Goal: Check status: Check status

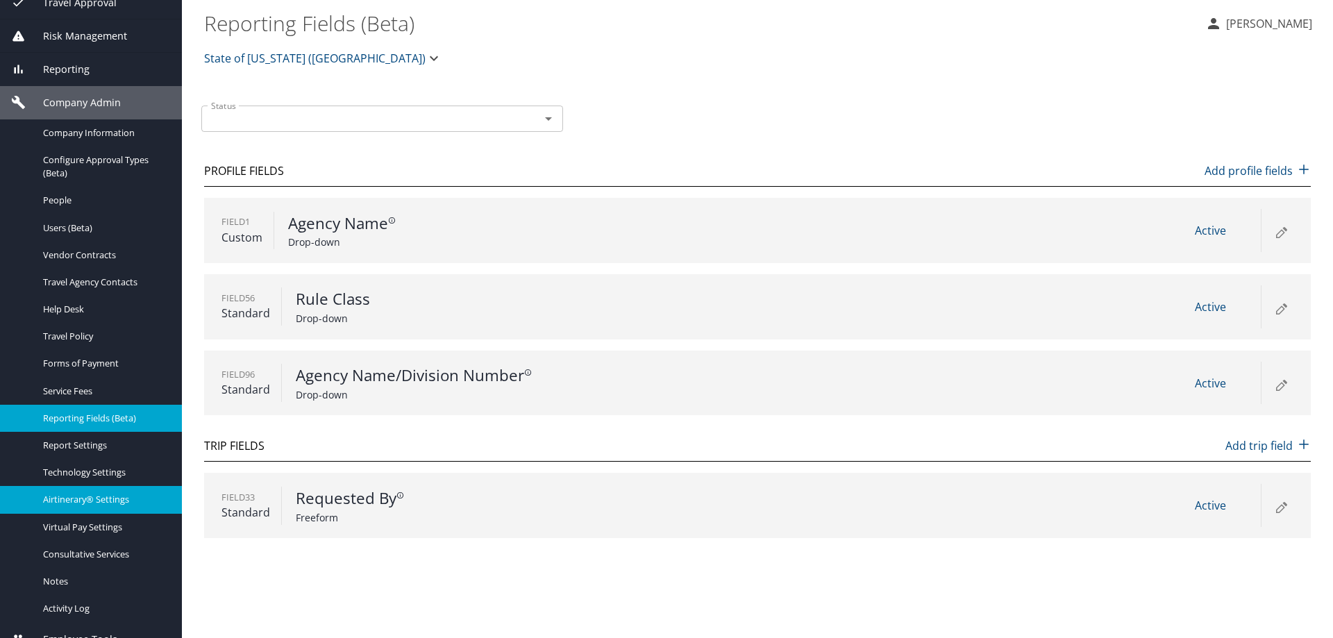
scroll to position [188, 0]
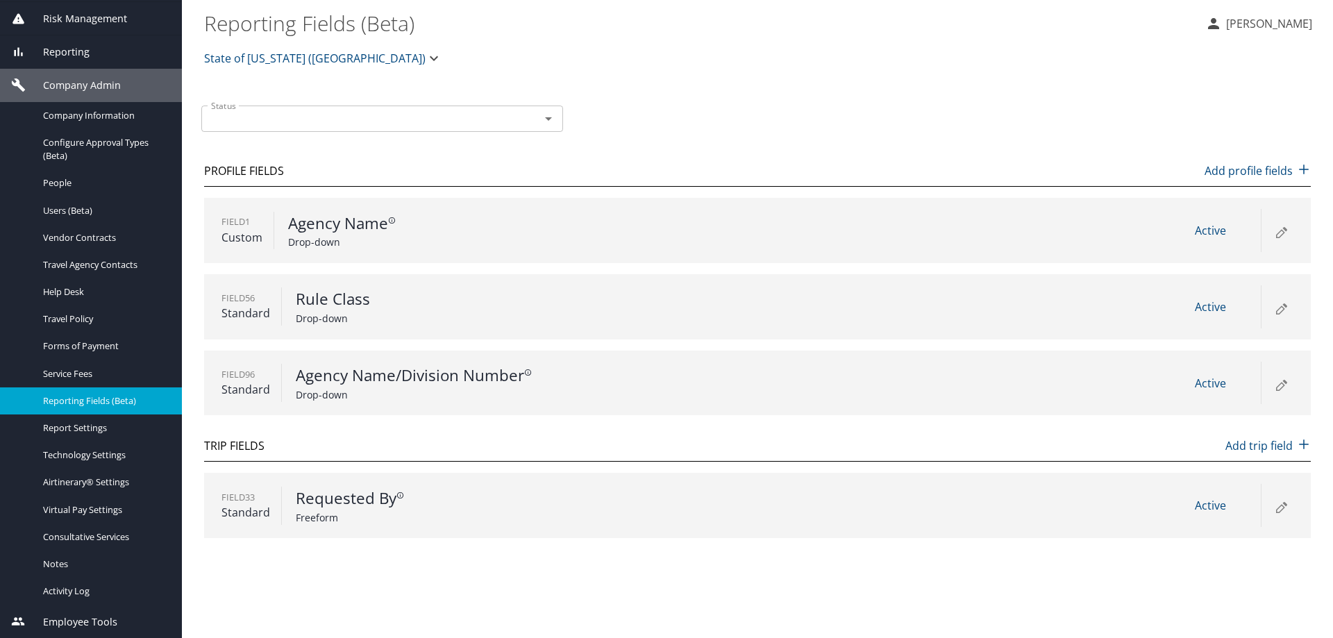
click at [79, 59] on span "Reporting" at bounding box center [58, 51] width 64 height 15
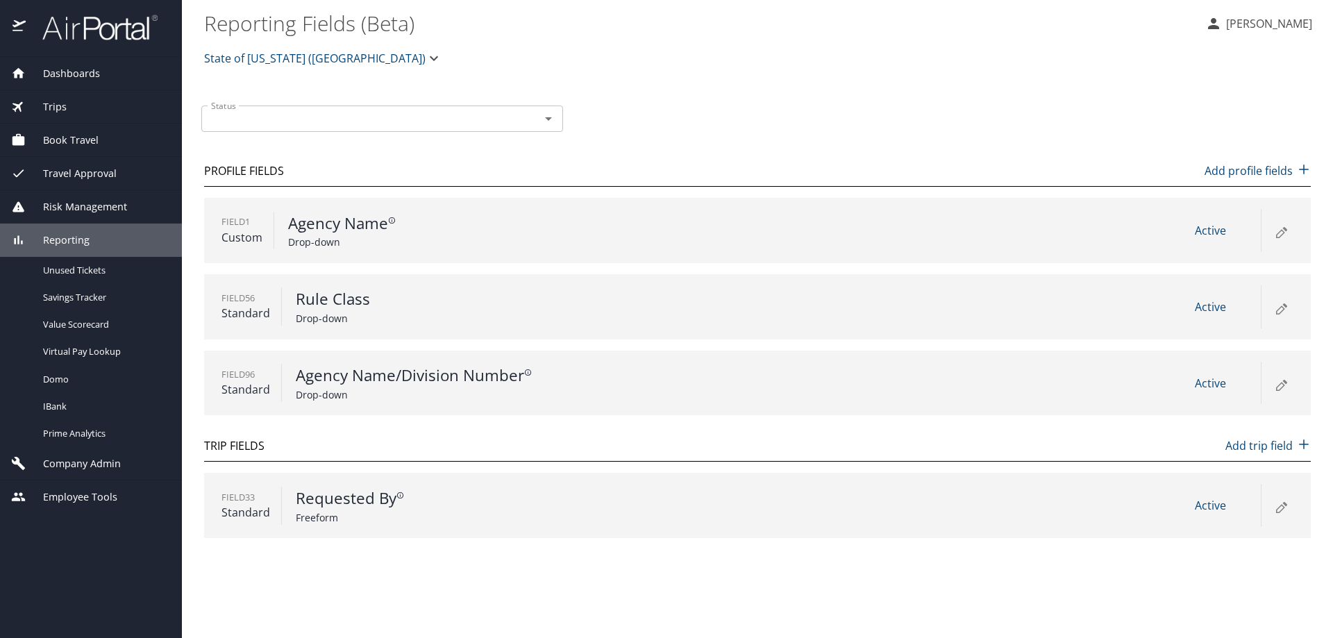
scroll to position [0, 0]
click at [75, 272] on span "Unused Tickets" at bounding box center [104, 270] width 122 height 13
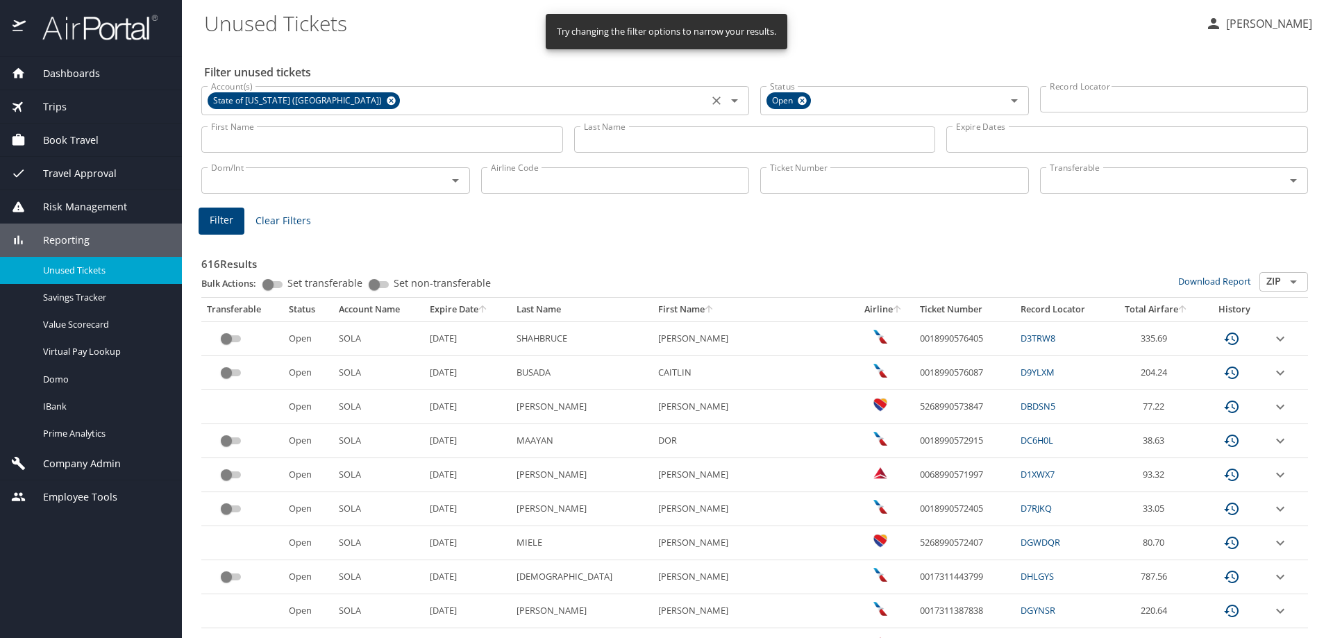
click at [387, 99] on icon at bounding box center [391, 100] width 9 height 9
click at [820, 180] on input "Ticket Number" at bounding box center [894, 180] width 269 height 26
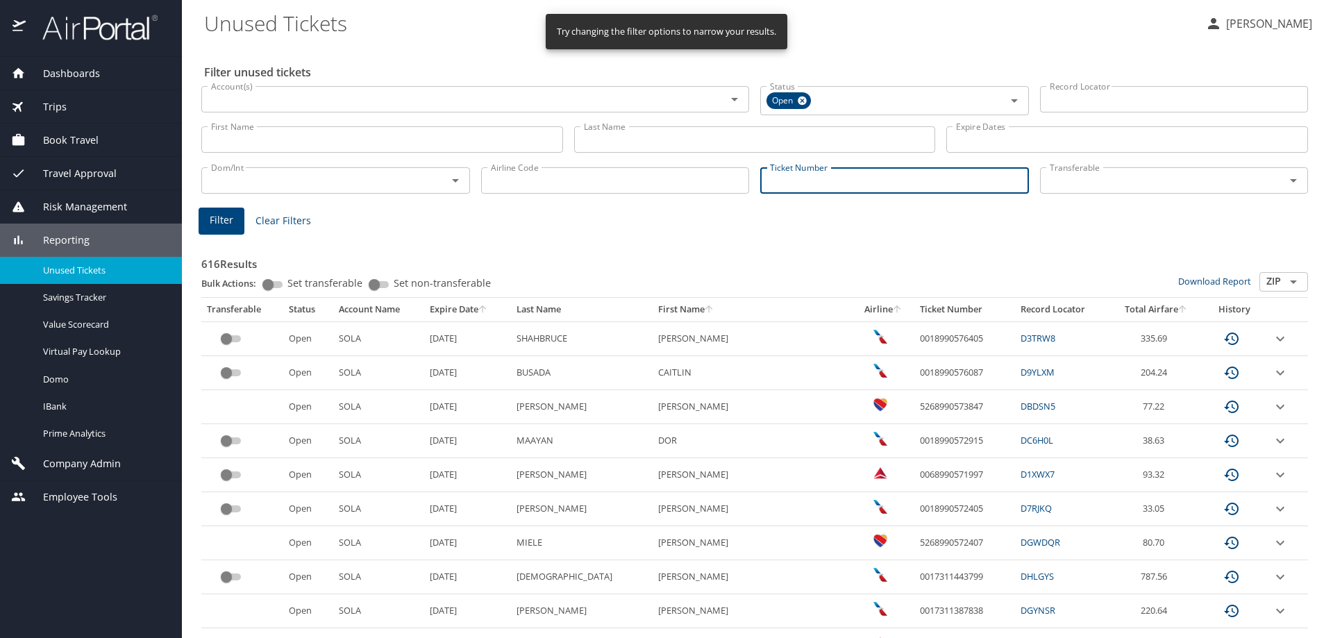
click at [822, 186] on input "Ticket Number" at bounding box center [894, 180] width 269 height 26
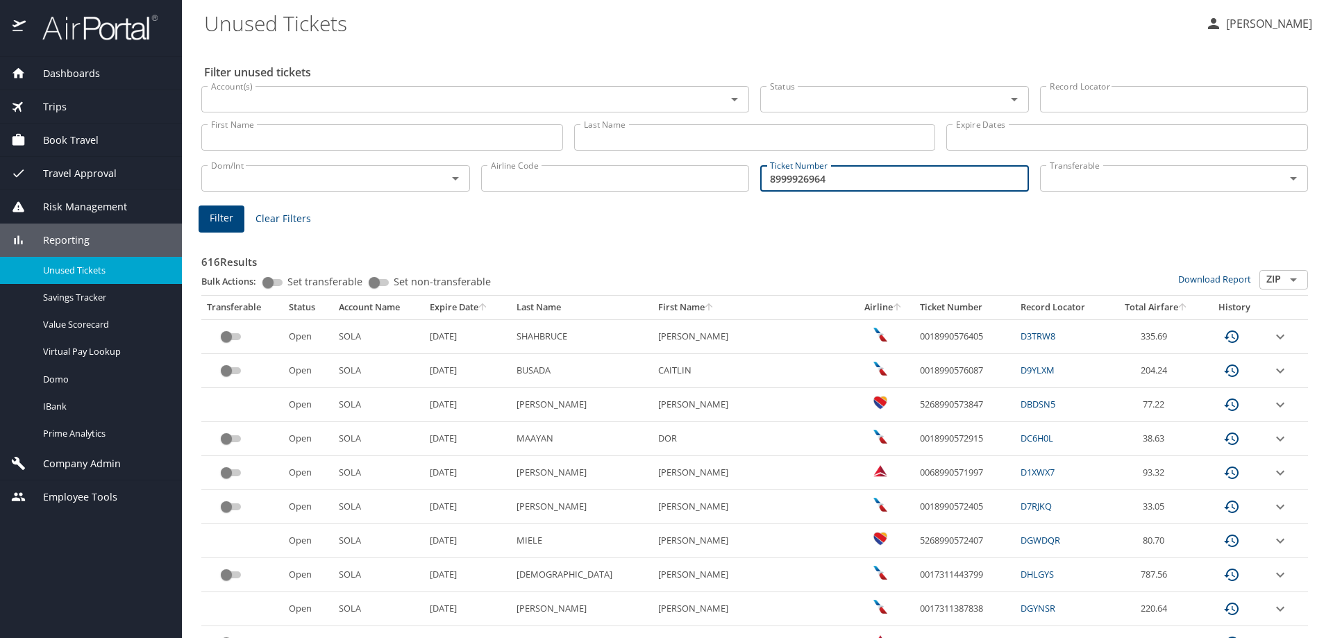
click at [763, 180] on input "8999926964" at bounding box center [894, 178] width 269 height 26
click at [766, 182] on input "8999926964" at bounding box center [894, 178] width 269 height 26
type input "0018999926964"
click at [221, 221] on span "Filter" at bounding box center [222, 218] width 24 height 17
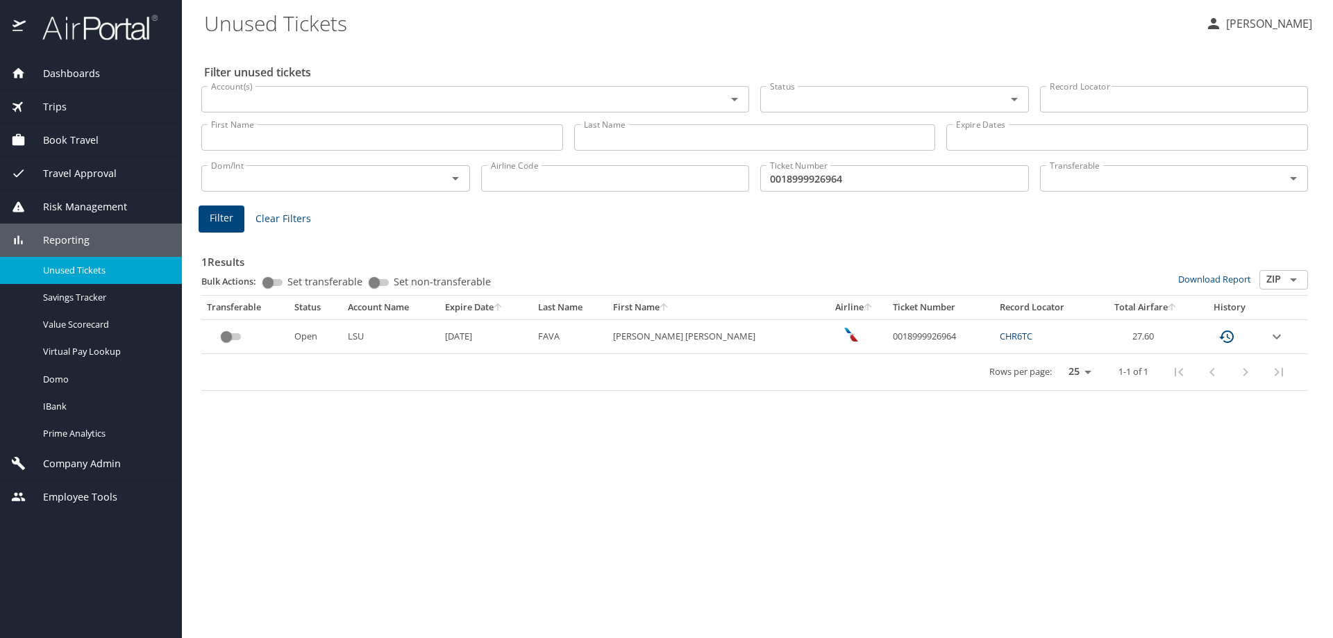
click at [999, 330] on link "CHR6TC" at bounding box center [1015, 336] width 33 height 12
click at [999, 341] on link "CHR6TC" at bounding box center [1015, 336] width 33 height 12
click at [689, 387] on div "Rows per page: 25 50 100 1-1 of 1" at bounding box center [752, 372] width 1090 height 36
drag, startPoint x: 852, startPoint y: 335, endPoint x: 920, endPoint y: 328, distance: 68.3
click at [920, 328] on td "0018999926964" at bounding box center [941, 336] width 108 height 34
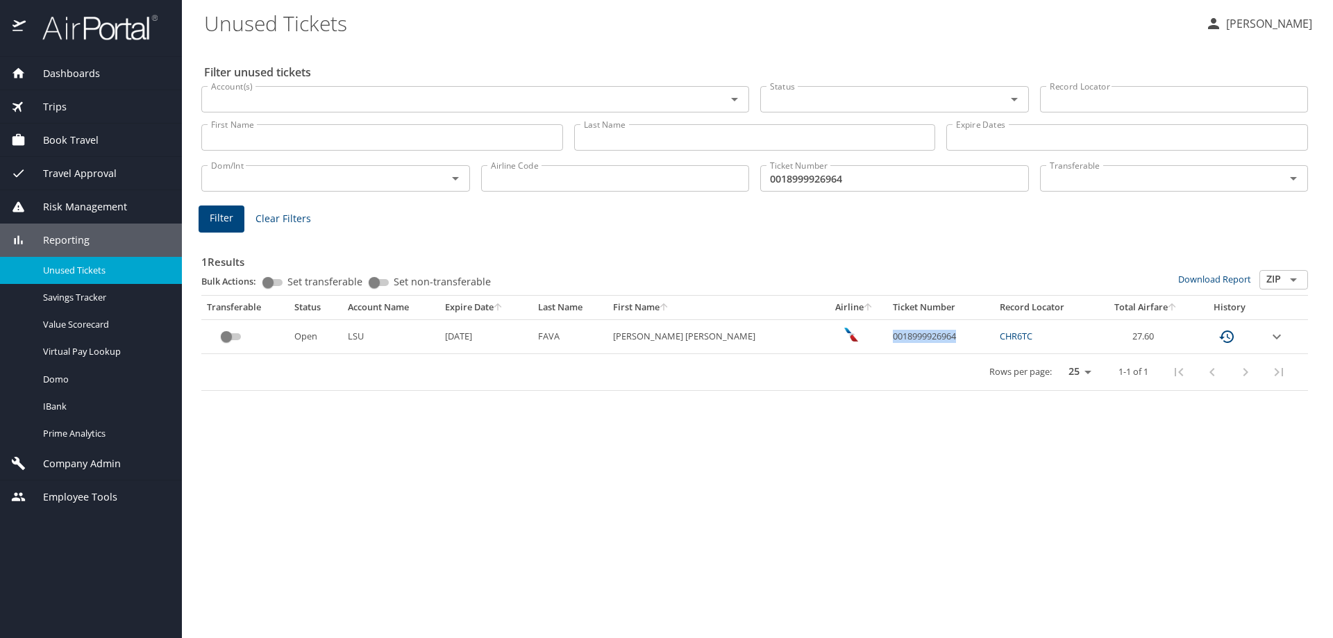
copy td "0018999926964"
click at [999, 339] on link "CHR6TC" at bounding box center [1015, 336] width 33 height 12
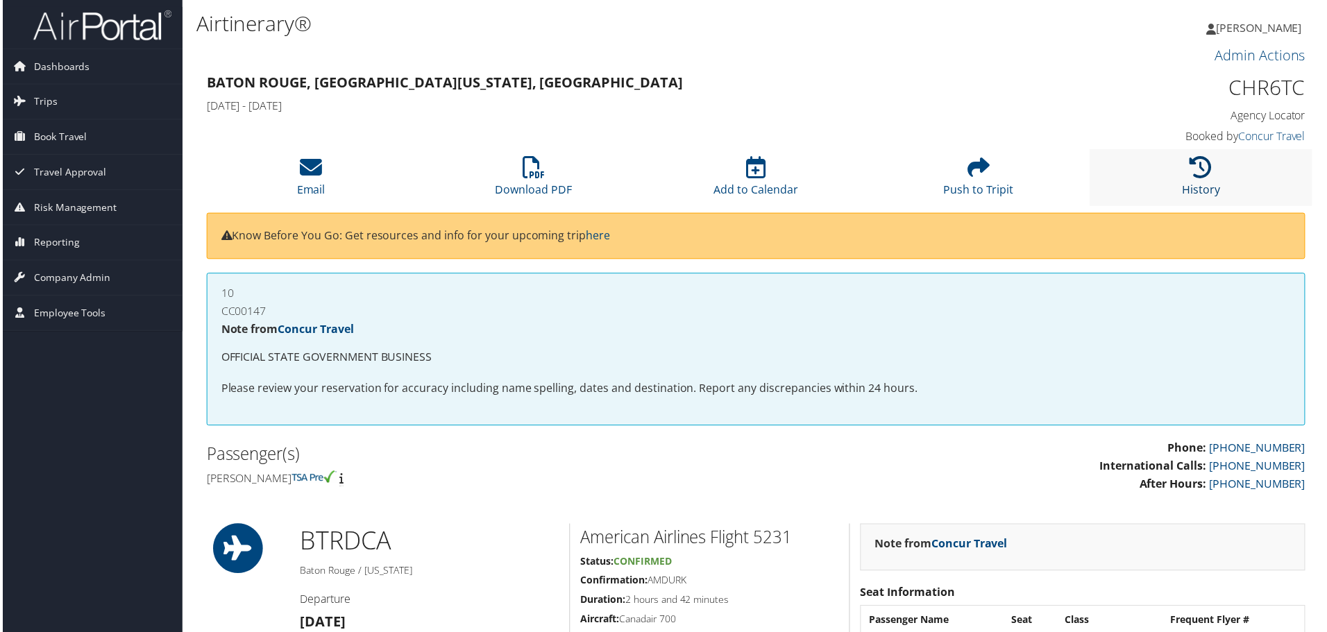
click at [1203, 174] on icon at bounding box center [1203, 168] width 22 height 22
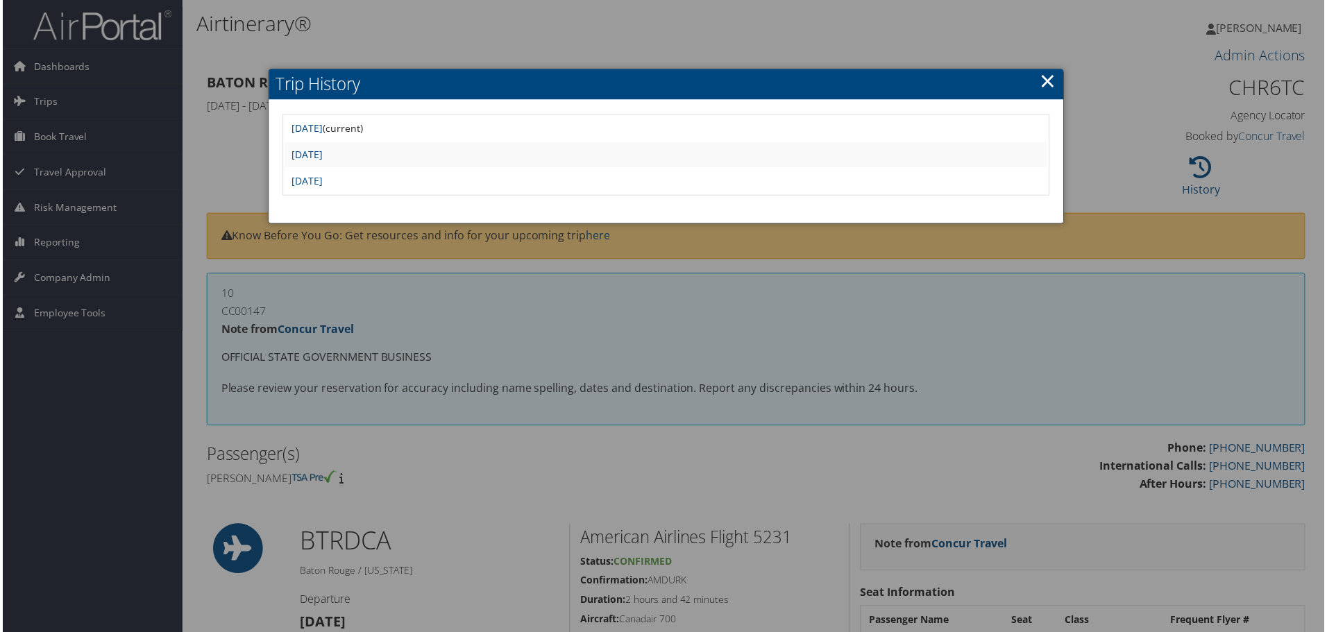
click at [1133, 292] on div at bounding box center [666, 319] width 1333 height 638
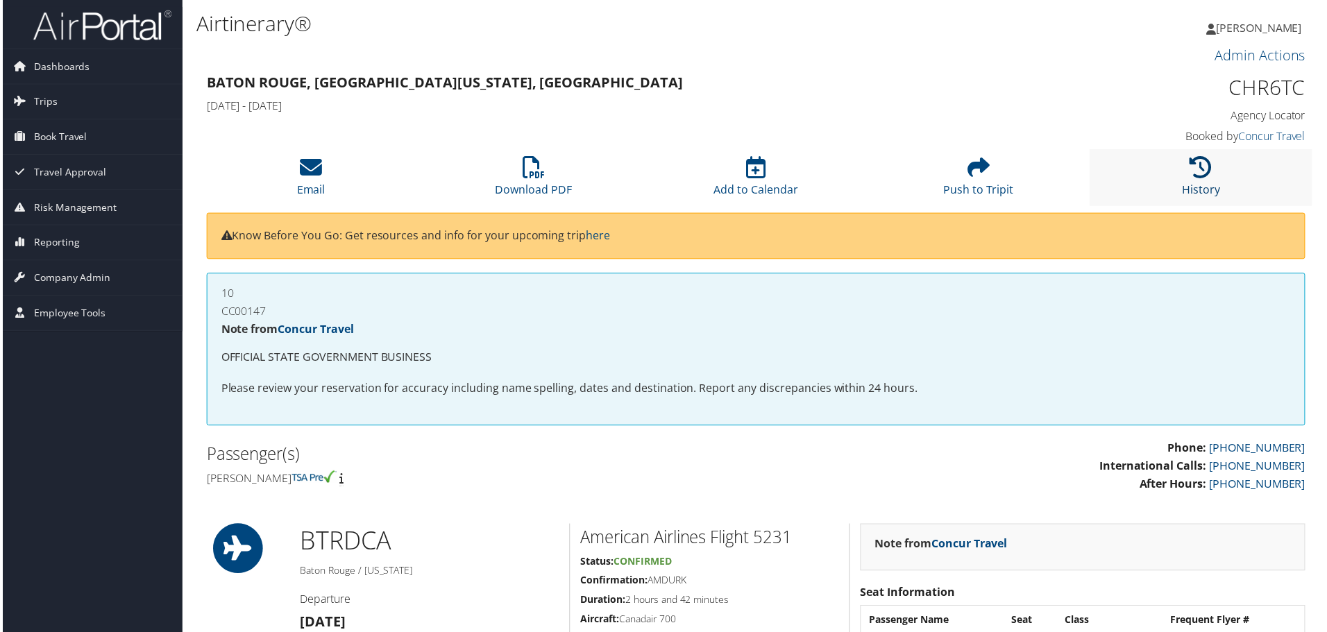
click at [1192, 159] on icon at bounding box center [1203, 168] width 22 height 22
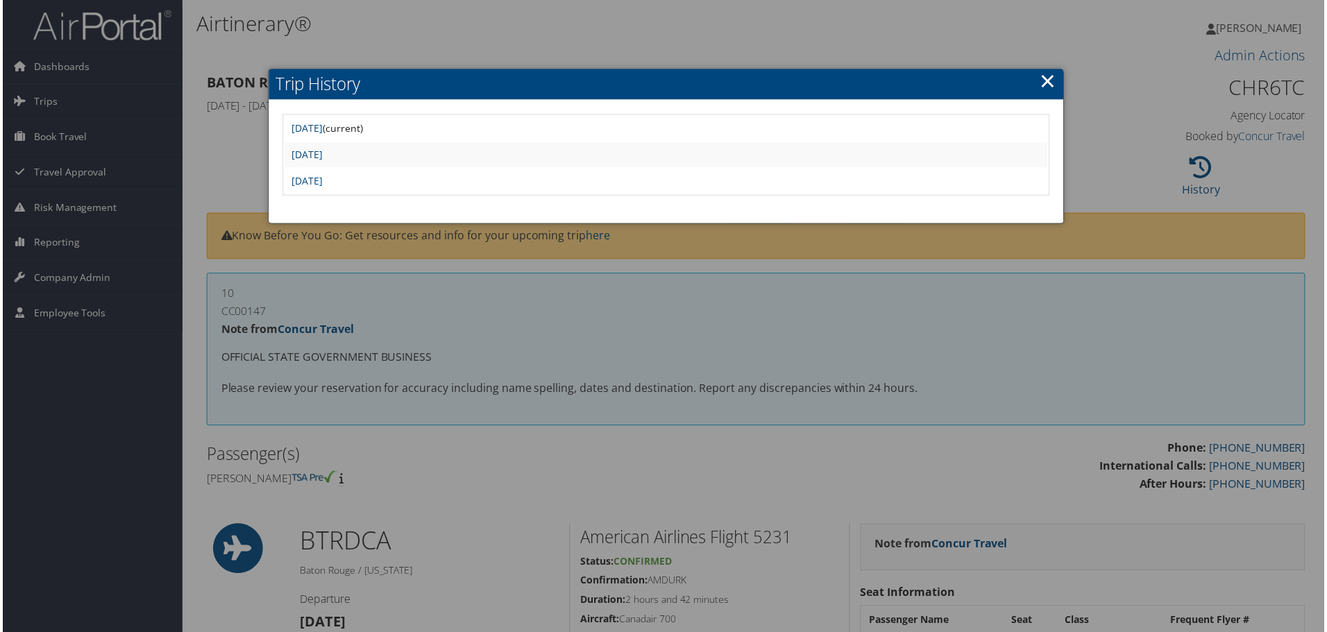
click at [1054, 322] on div at bounding box center [666, 319] width 1333 height 638
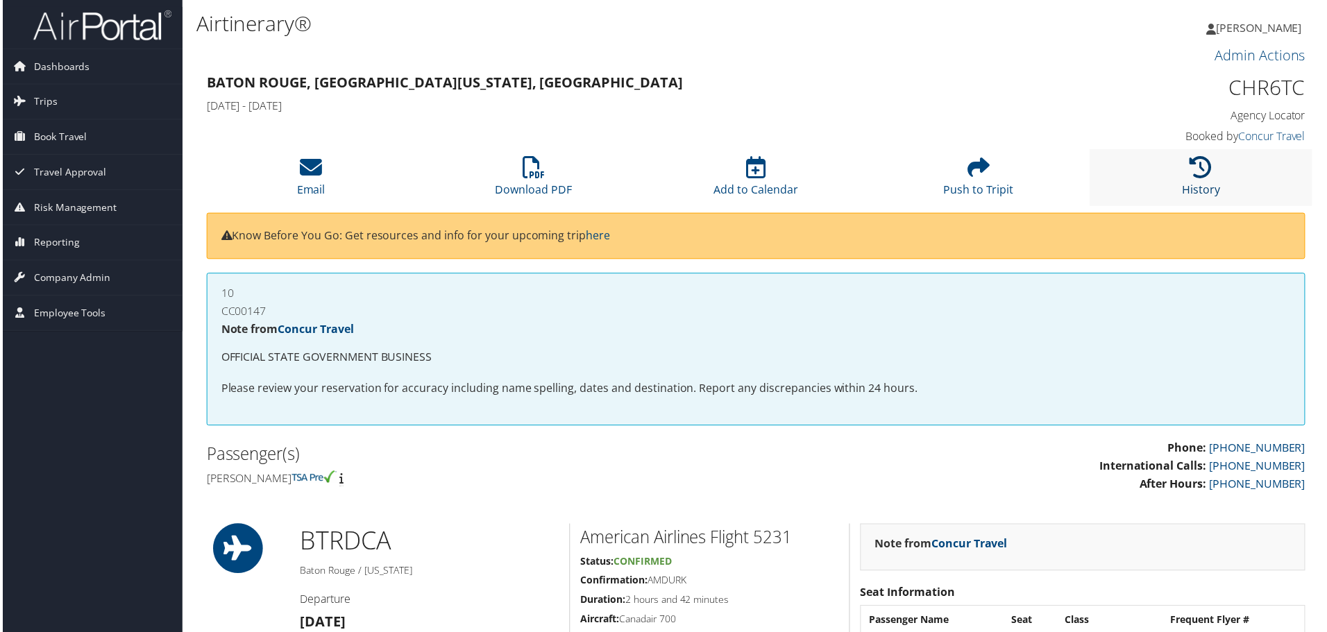
click at [1203, 173] on icon at bounding box center [1203, 168] width 22 height 22
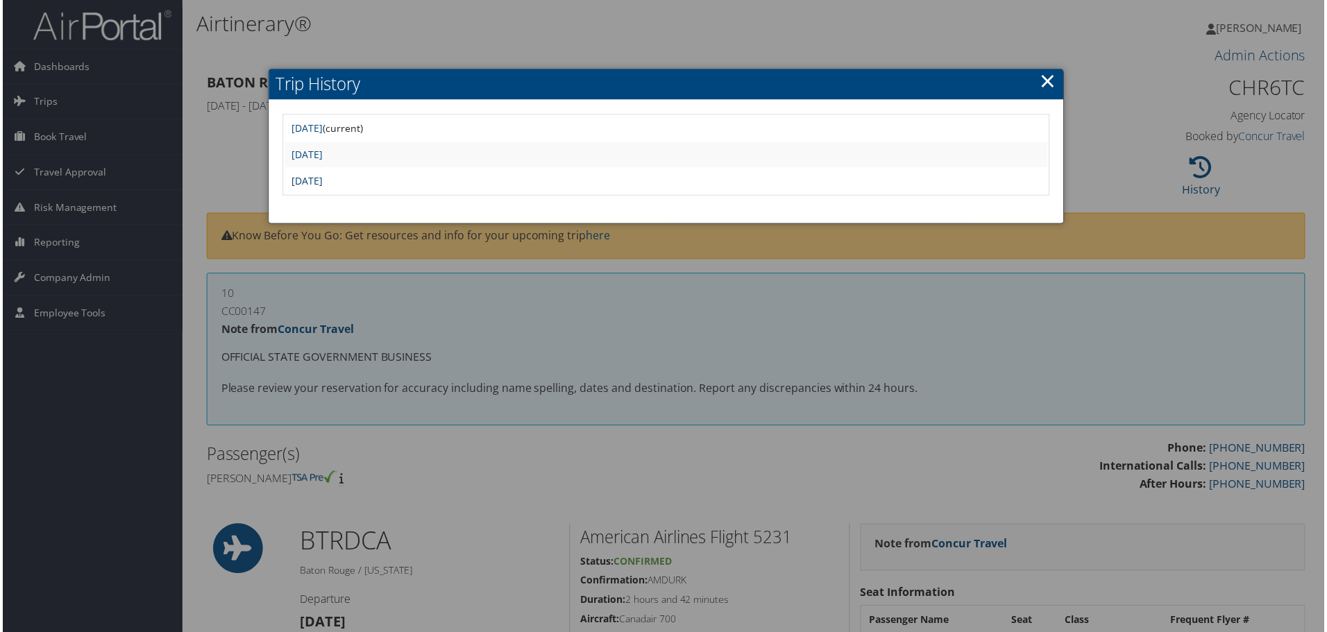
click at [321, 183] on link "Mon Jun 9 16:08:26 MDT 2025" at bounding box center [305, 181] width 31 height 13
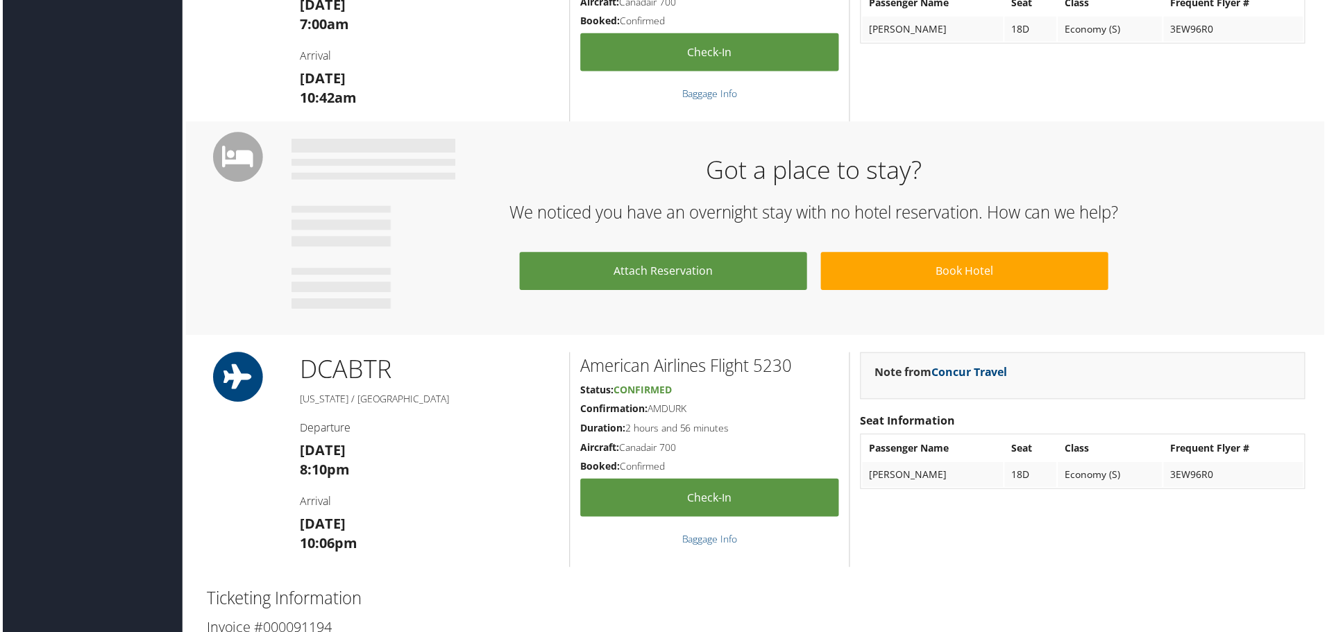
scroll to position [972, 0]
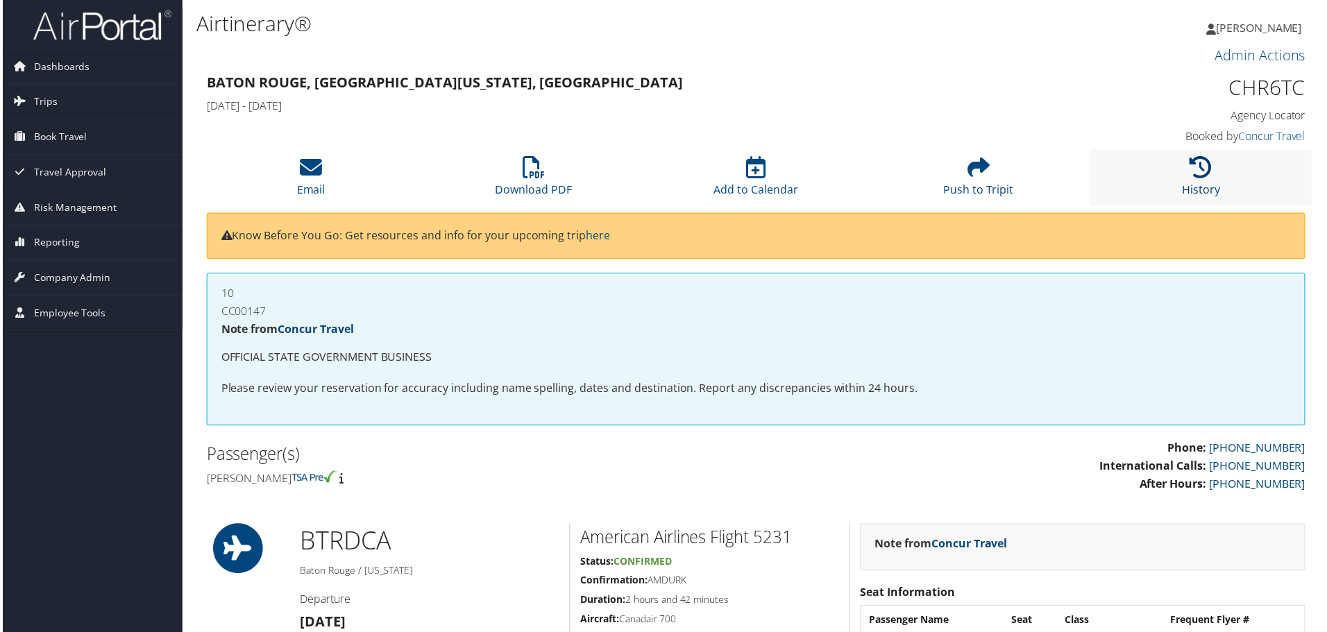
click at [1191, 193] on link "History" at bounding box center [1204, 180] width 38 height 33
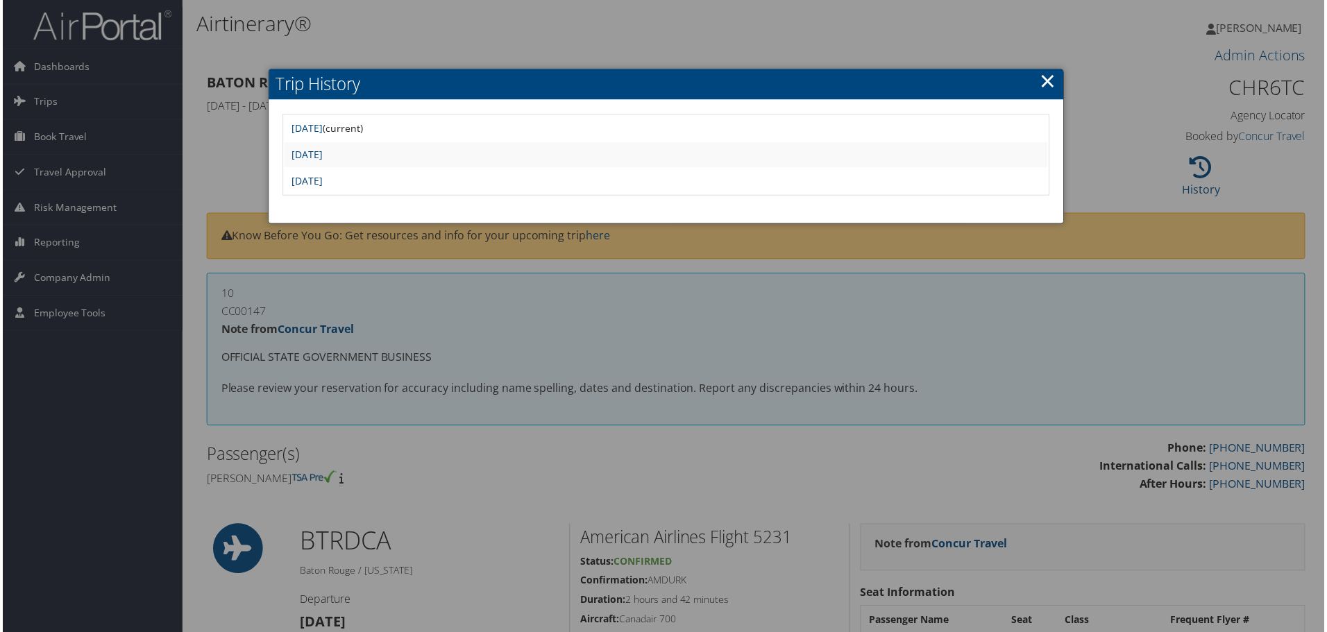
click at [321, 183] on link "[DATE]" at bounding box center [305, 181] width 31 height 13
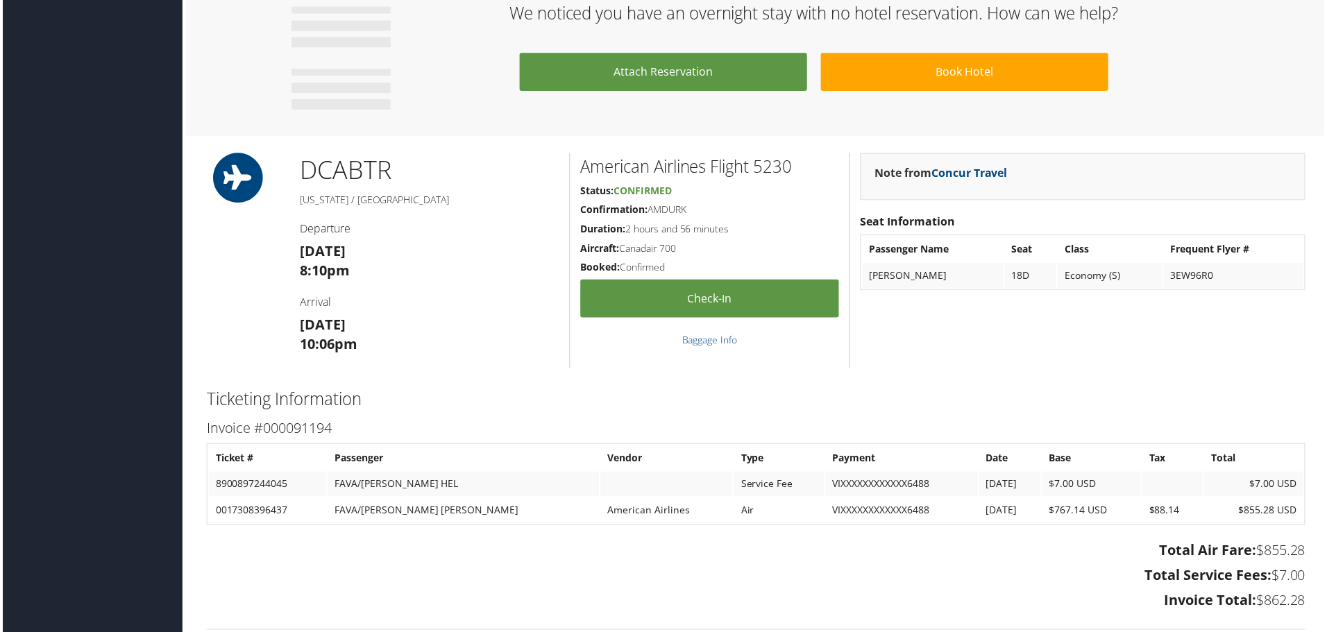
scroll to position [1004, 0]
